Goal: Transaction & Acquisition: Download file/media

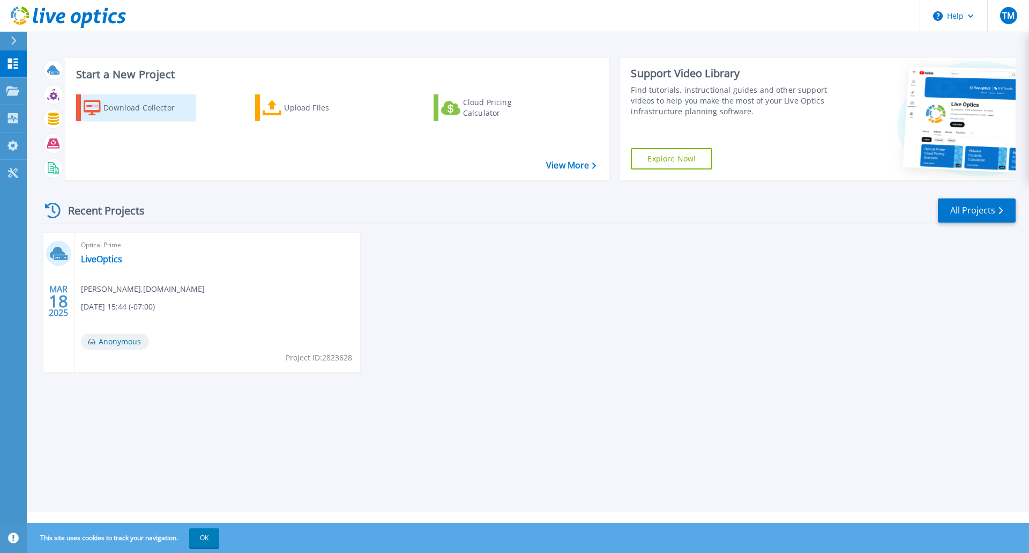
click at [160, 109] on div "Download Collector" at bounding box center [146, 107] width 86 height 21
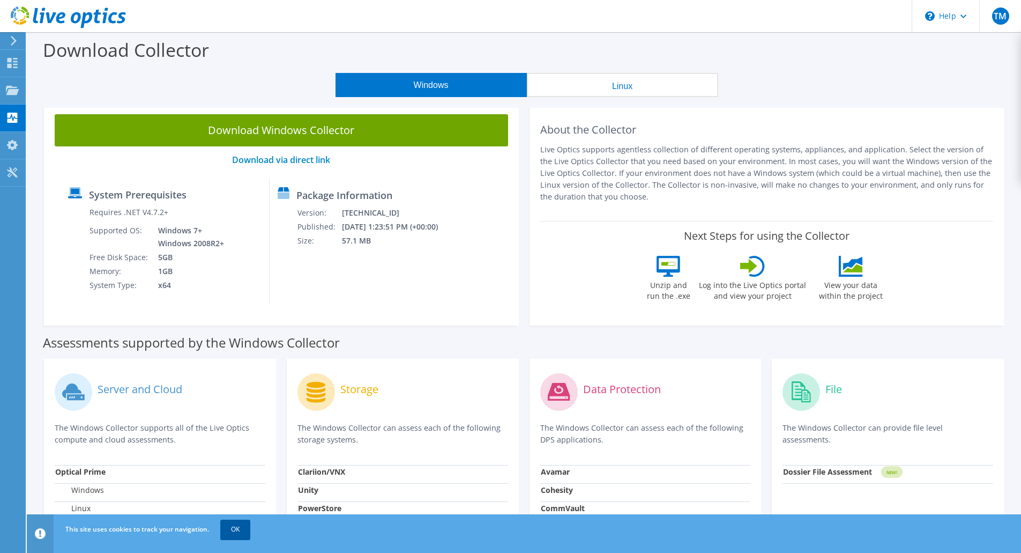
click at [247, 535] on link "OK" at bounding box center [235, 528] width 30 height 19
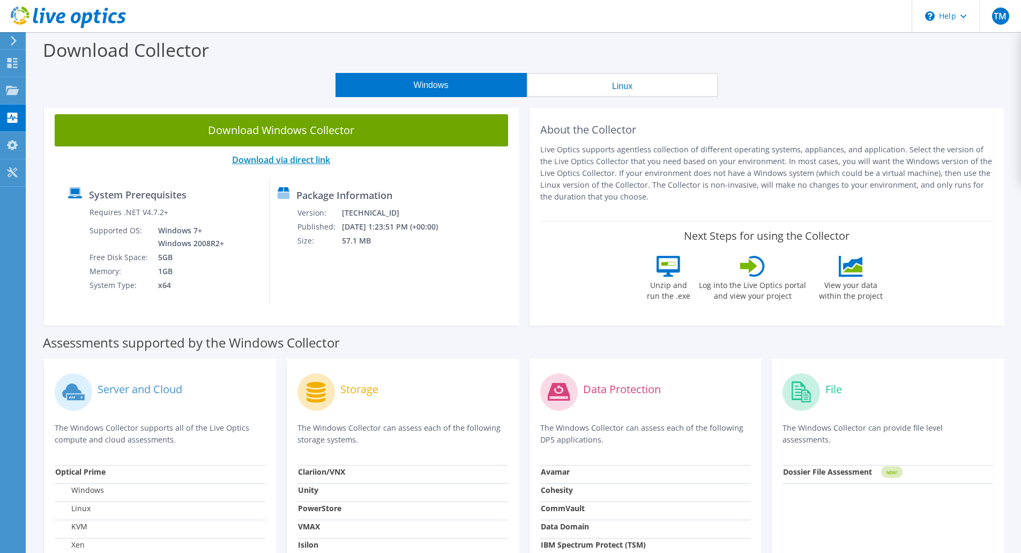
click at [318, 164] on link "Download via direct link" at bounding box center [281, 160] width 98 height 12
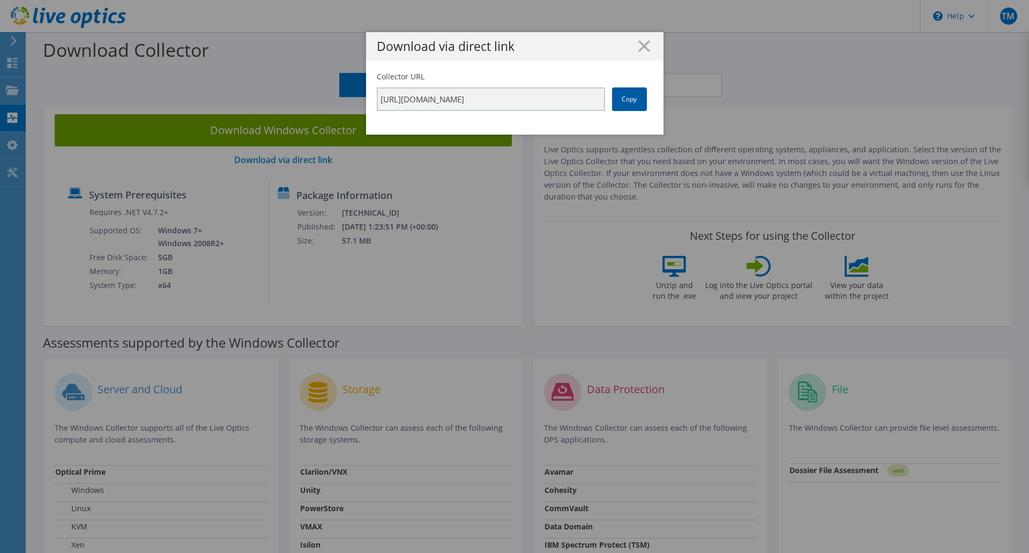
click at [630, 99] on link "Copy" at bounding box center [629, 99] width 35 height 24
click at [479, 278] on div "Download via direct link Collector URL [URL][DOMAIN_NAME] Copy" at bounding box center [514, 276] width 1029 height 488
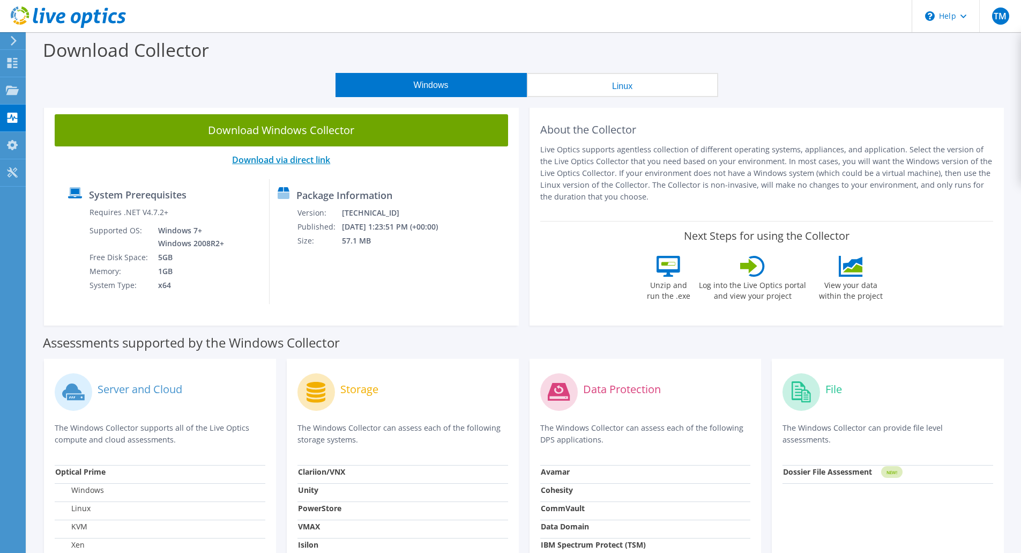
click at [309, 162] on link "Download via direct link" at bounding box center [281, 160] width 98 height 12
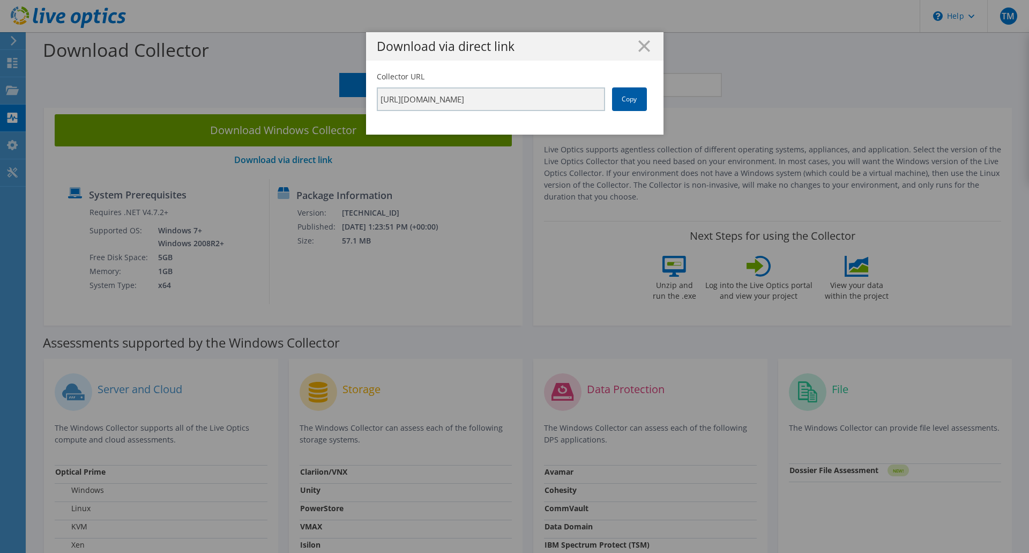
click at [617, 98] on link "Copy" at bounding box center [629, 99] width 35 height 24
click at [629, 103] on link "Copy" at bounding box center [629, 99] width 35 height 24
click at [626, 95] on link "Copy" at bounding box center [629, 99] width 35 height 24
